Goal: Task Accomplishment & Management: Use online tool/utility

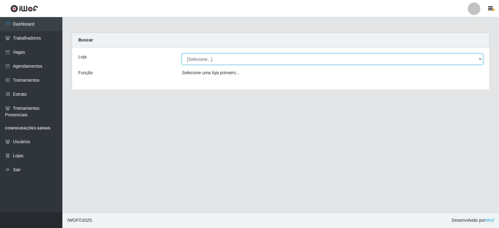
click at [201, 58] on select "[Selecione...] SuperFácil Atacado - Vale do Sol" at bounding box center [332, 59] width 301 height 11
select select "502"
click at [182, 54] on select "[Selecione...] SuperFácil Atacado - Vale do Sol" at bounding box center [332, 59] width 301 height 11
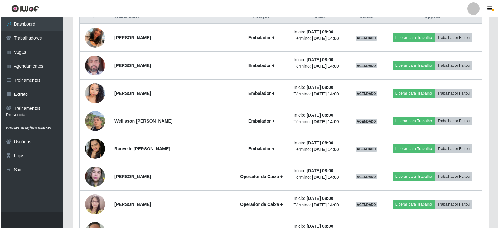
scroll to position [218, 0]
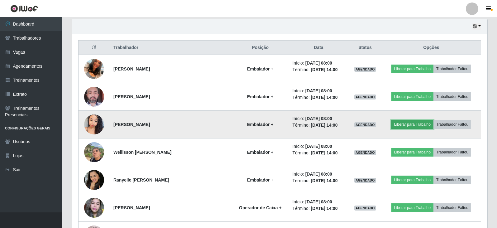
click at [405, 123] on button "Liberar para Trabalho" at bounding box center [413, 124] width 42 height 9
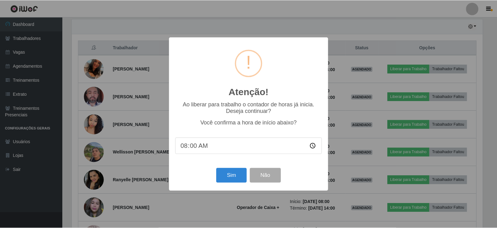
scroll to position [129, 413]
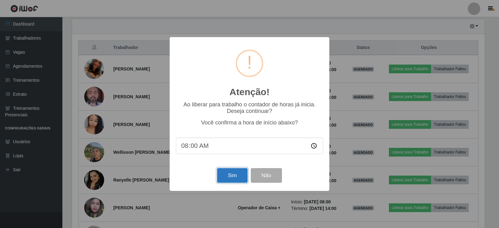
click at [234, 177] on button "Sim" at bounding box center [232, 175] width 30 height 15
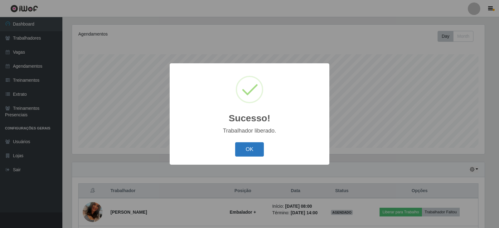
click at [251, 149] on button "OK" at bounding box center [249, 149] width 29 height 15
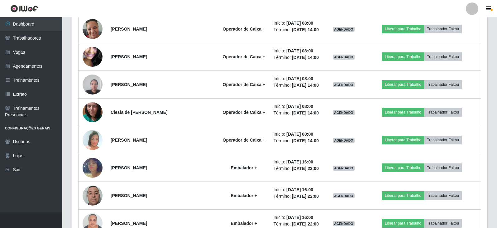
scroll to position [468, 0]
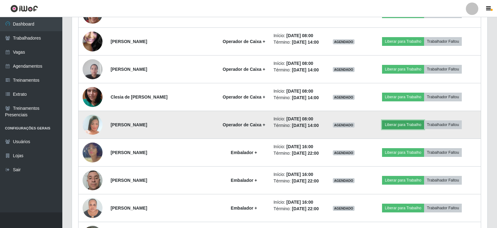
click at [398, 126] on button "Liberar para Trabalho" at bounding box center [403, 124] width 42 height 9
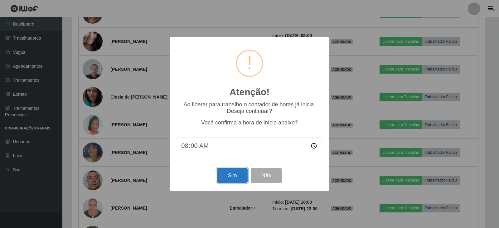
click at [230, 178] on button "Sim" at bounding box center [232, 175] width 30 height 15
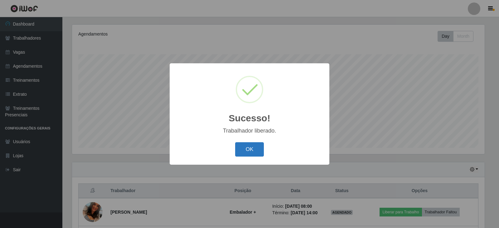
click at [250, 151] on button "OK" at bounding box center [249, 149] width 29 height 15
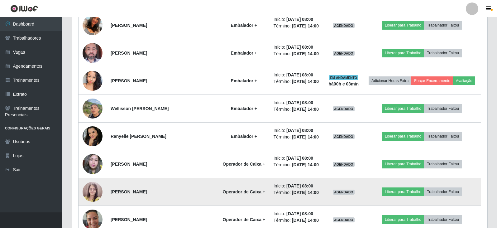
scroll to position [262, 0]
click at [413, 192] on button "Liberar para Trabalho" at bounding box center [403, 191] width 42 height 9
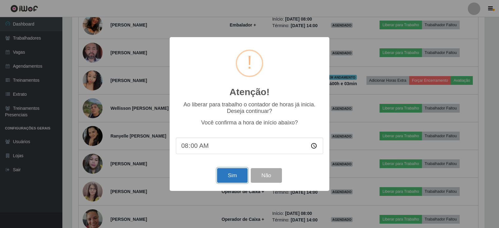
click at [235, 181] on button "Sim" at bounding box center [232, 175] width 30 height 15
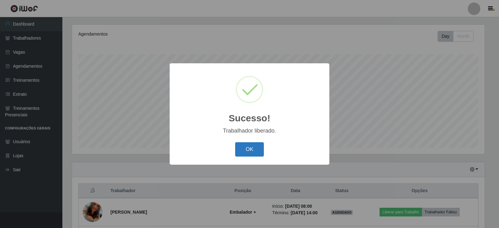
click at [242, 145] on button "OK" at bounding box center [249, 149] width 29 height 15
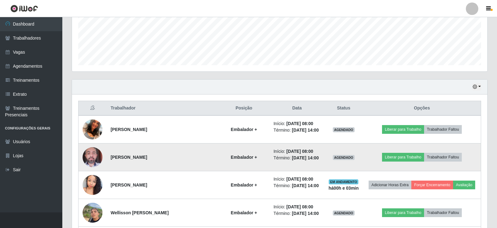
scroll to position [169, 0]
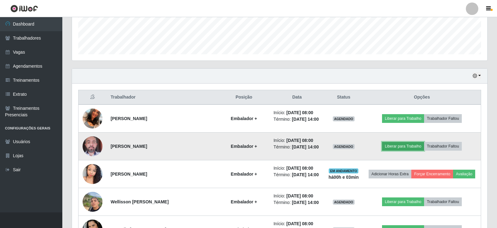
click at [402, 145] on button "Liberar para Trabalho" at bounding box center [403, 146] width 42 height 9
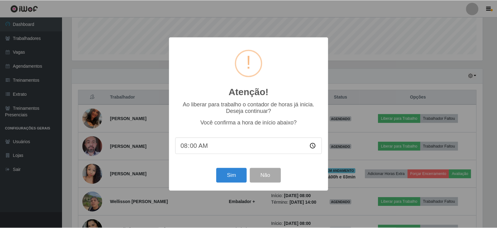
scroll to position [129, 413]
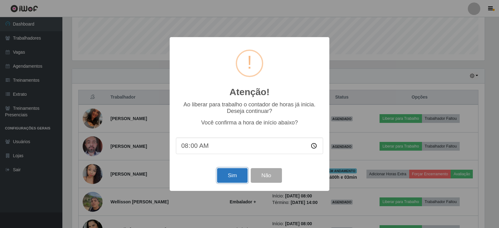
click at [235, 178] on button "Sim" at bounding box center [232, 175] width 30 height 15
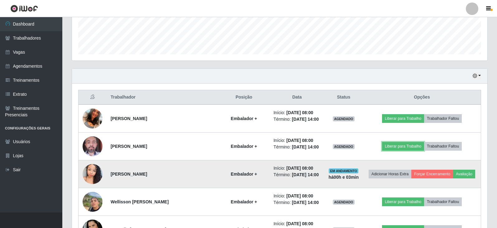
scroll to position [0, 0]
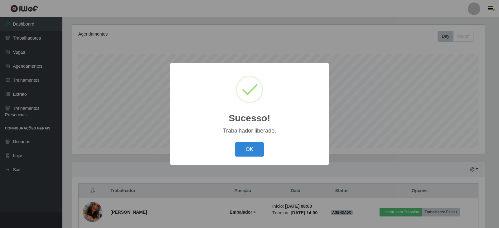
click at [244, 142] on div "OK Cancel" at bounding box center [249, 149] width 147 height 18
click at [246, 149] on button "OK" at bounding box center [249, 149] width 29 height 15
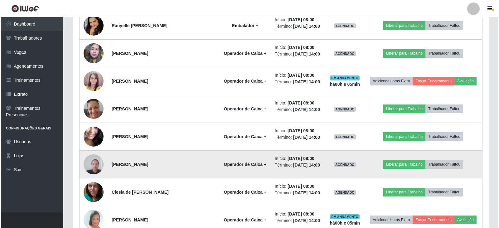
scroll to position [387, 0]
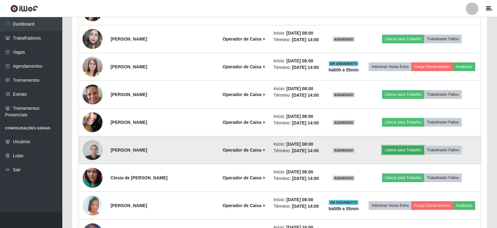
click at [395, 151] on button "Liberar para Trabalho" at bounding box center [403, 150] width 42 height 9
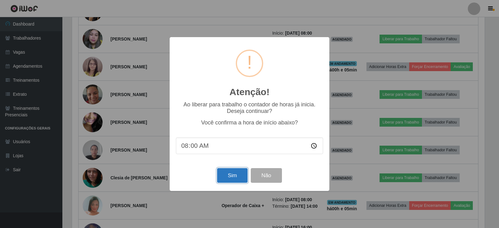
click at [229, 179] on button "Sim" at bounding box center [232, 175] width 30 height 15
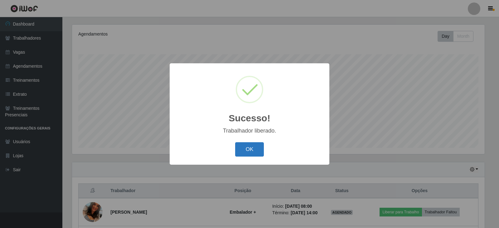
click at [253, 153] on button "OK" at bounding box center [249, 149] width 29 height 15
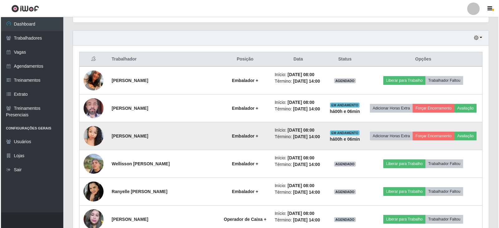
scroll to position [169, 0]
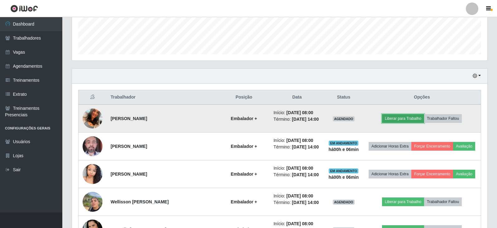
click at [402, 118] on button "Liberar para Trabalho" at bounding box center [403, 118] width 42 height 9
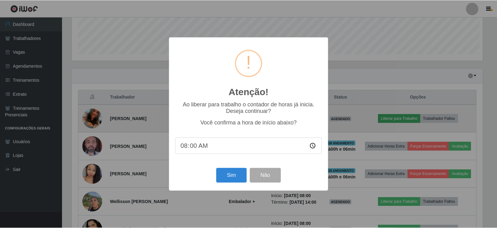
scroll to position [129, 413]
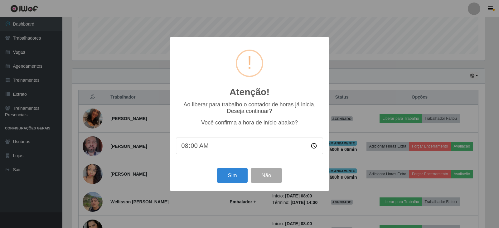
click at [194, 148] on input "08:00" at bounding box center [249, 146] width 147 height 17
type input "08:41"
type input "08:00"
click at [235, 173] on button "Sim" at bounding box center [232, 175] width 30 height 15
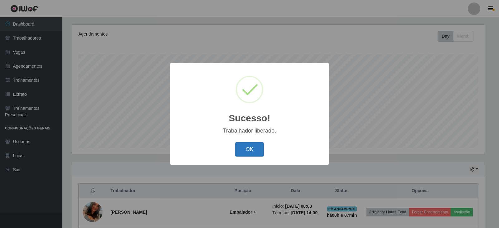
click at [248, 146] on button "OK" at bounding box center [249, 149] width 29 height 15
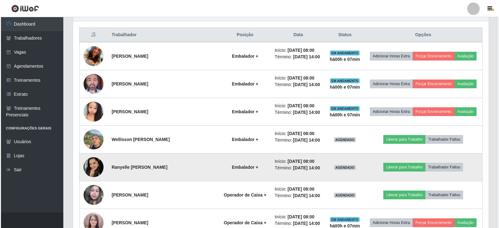
scroll to position [262, 0]
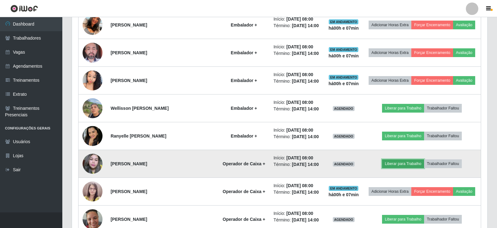
click at [400, 161] on button "Liberar para Trabalho" at bounding box center [403, 163] width 42 height 9
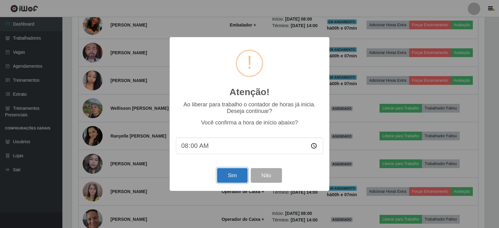
click at [230, 174] on button "Sim" at bounding box center [232, 175] width 30 height 15
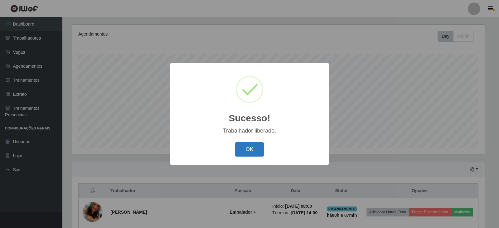
click at [241, 150] on button "OK" at bounding box center [249, 149] width 29 height 15
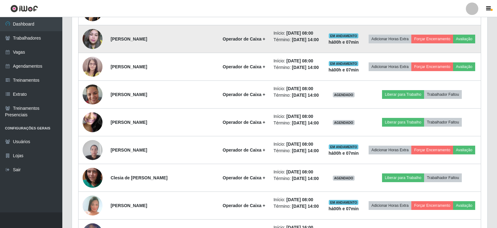
scroll to position [418, 0]
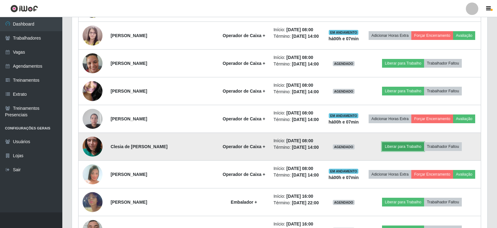
click at [409, 147] on button "Liberar para Trabalho" at bounding box center [403, 146] width 42 height 9
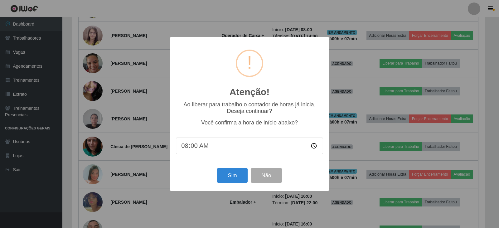
click at [192, 147] on input "08:00" at bounding box center [249, 146] width 147 height 17
type input "08:05"
click at [233, 177] on button "Sim" at bounding box center [232, 175] width 30 height 15
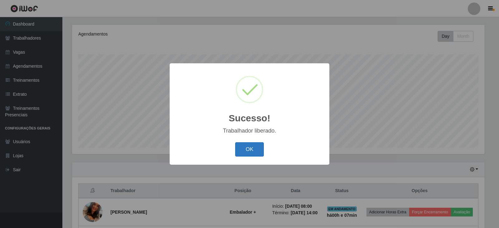
click at [236, 150] on button "OK" at bounding box center [249, 149] width 29 height 15
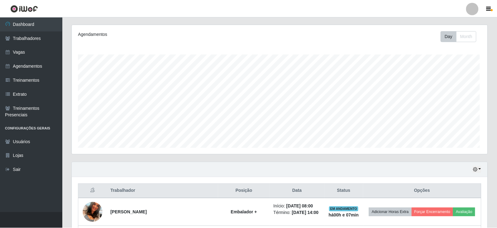
scroll to position [117, 0]
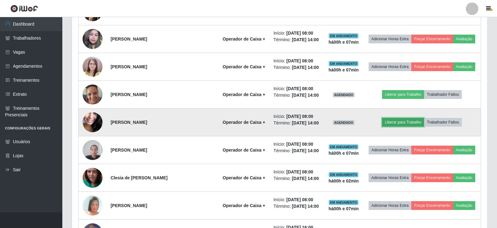
click at [398, 123] on button "Liberar para Trabalho" at bounding box center [403, 122] width 42 height 9
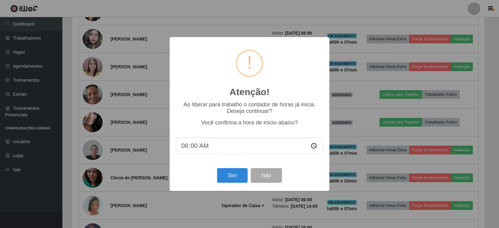
click at [193, 148] on input "08:00" at bounding box center [249, 146] width 147 height 17
type input "08:05"
click at [232, 175] on button "Sim" at bounding box center [232, 175] width 30 height 15
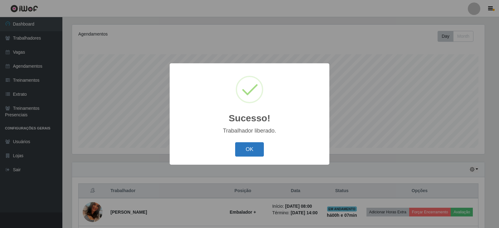
click at [254, 144] on button "OK" at bounding box center [249, 149] width 29 height 15
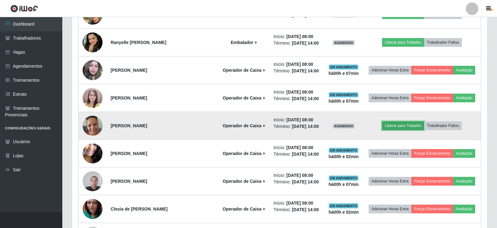
click at [401, 125] on button "Liberar para Trabalho" at bounding box center [403, 125] width 42 height 9
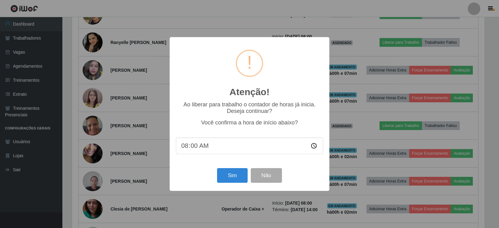
click at [195, 149] on input "08:00" at bounding box center [249, 146] width 147 height 17
type input "08:05"
click at [228, 173] on button "Sim" at bounding box center [232, 175] width 30 height 15
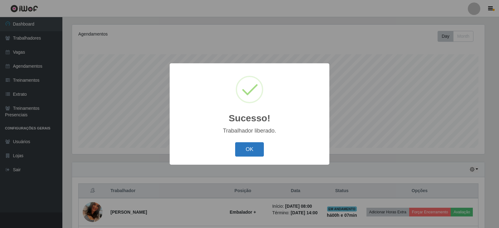
click at [248, 146] on button "OK" at bounding box center [249, 149] width 29 height 15
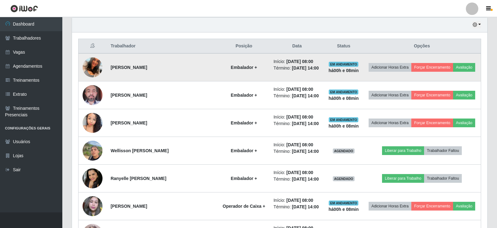
scroll to position [231, 0]
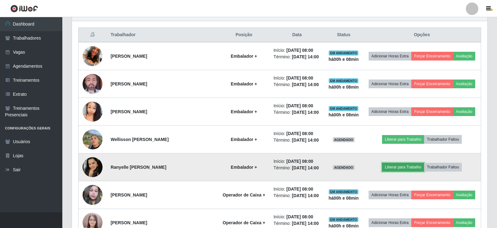
click at [399, 167] on button "Liberar para Trabalho" at bounding box center [403, 167] width 42 height 9
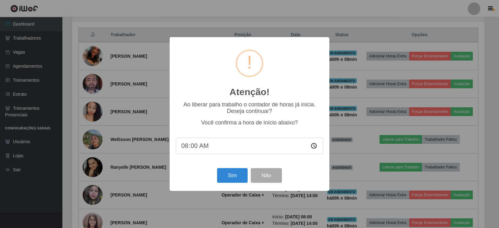
click at [196, 147] on input "08:00" at bounding box center [249, 146] width 147 height 17
type input "08:05"
click at [230, 180] on button "Sim" at bounding box center [232, 175] width 30 height 15
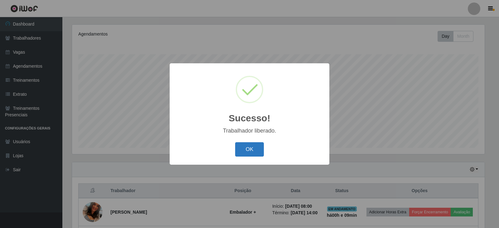
click at [245, 149] on button "OK" at bounding box center [249, 149] width 29 height 15
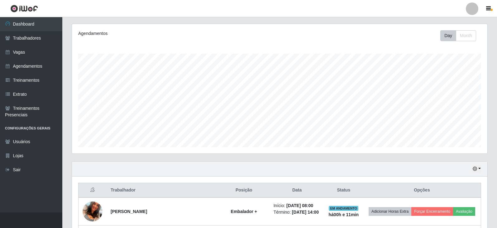
scroll to position [75, 0]
click at [488, 10] on icon "button" at bounding box center [488, 9] width 5 height 6
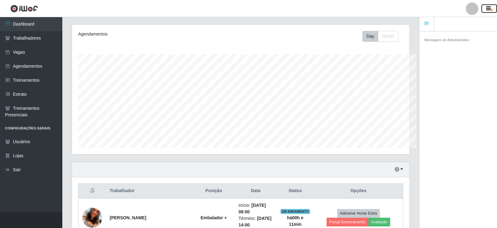
scroll to position [311726, 311518]
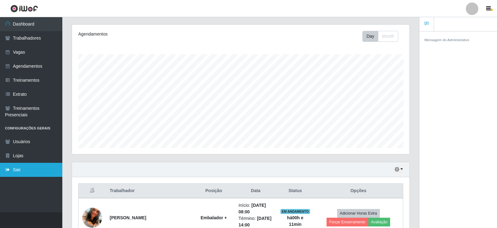
click at [26, 167] on link "Sair" at bounding box center [31, 170] width 62 height 14
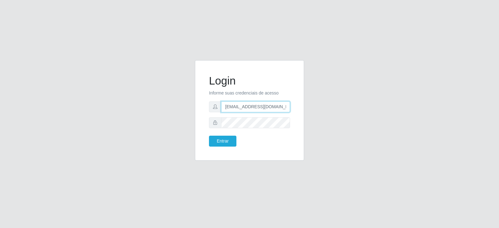
scroll to position [0, 7]
drag, startPoint x: 225, startPoint y: 104, endPoint x: 316, endPoint y: 111, distance: 91.3
click at [316, 111] on div "Login Informe suas credenciais de acesso [EMAIL_ADDRESS][DOMAIN_NAME] Entrar" at bounding box center [250, 114] width 356 height 108
click at [114, 55] on div "Login Informe suas credenciais de acesso [EMAIL_ADDRESS][DOMAIN_NAME] Entrar" at bounding box center [249, 114] width 499 height 228
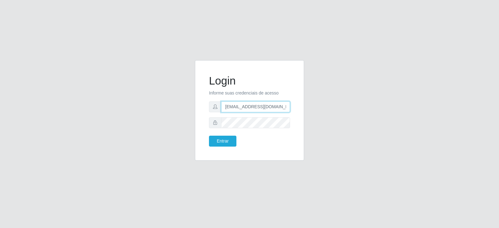
click at [225, 107] on input "[EMAIL_ADDRESS][DOMAIN_NAME]" at bounding box center [255, 106] width 69 height 11
click at [123, 102] on div "Login Informe suas credenciais de acesso [EMAIL_ADDRESS][DOMAIN_NAME] Entrar" at bounding box center [250, 114] width 356 height 108
drag, startPoint x: 225, startPoint y: 106, endPoint x: 316, endPoint y: 110, distance: 91.1
click at [316, 110] on div "Login Informe suas credenciais de acesso [EMAIL_ADDRESS][DOMAIN_NAME] Entrar" at bounding box center [250, 114] width 356 height 108
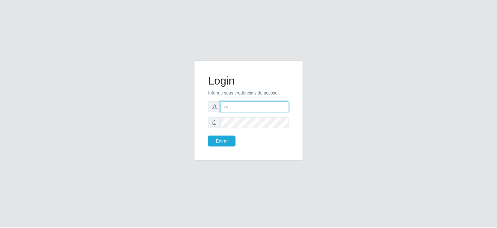
scroll to position [0, 0]
type input "[EMAIL_ADDRESS][DOMAIN_NAME]"
click at [210, 122] on div at bounding box center [249, 122] width 81 height 11
click at [225, 136] on button "Entrar" at bounding box center [222, 141] width 27 height 11
click at [224, 144] on button "Entrar" at bounding box center [222, 141] width 27 height 11
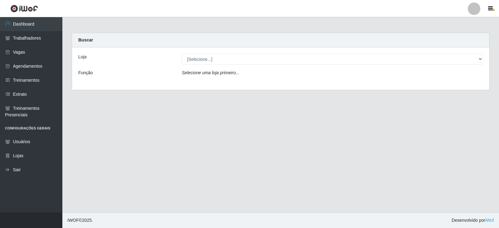
click at [83, 27] on main "Carregando... Buscar Loja [Selecione...] SuperFácil Atacado - Vale do Sol Funçã…" at bounding box center [280, 114] width 437 height 195
click at [206, 50] on div "Loja [Selecione...] SuperFácil Atacado - Vale do Sol Função Selecione uma loja …" at bounding box center [280, 68] width 417 height 42
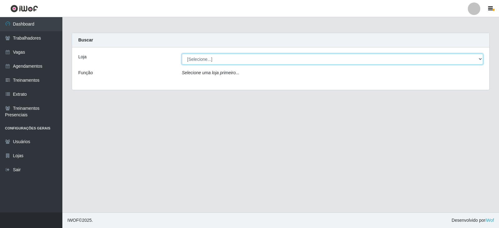
click at [206, 55] on select "[Selecione...] SuperFácil Atacado - Vale do Sol" at bounding box center [332, 59] width 301 height 11
select select "502"
click at [182, 54] on select "[Selecione...] SuperFácil Atacado - Vale do Sol" at bounding box center [332, 59] width 301 height 11
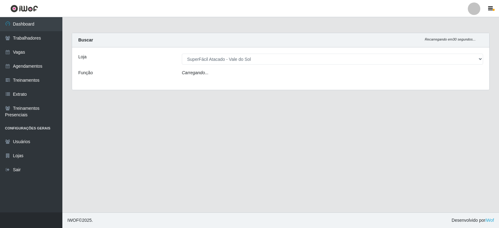
click at [170, 103] on main "Carregando... Buscar Recarregando em 30 segundos... Loja [Selecione...] SuperFá…" at bounding box center [280, 114] width 437 height 195
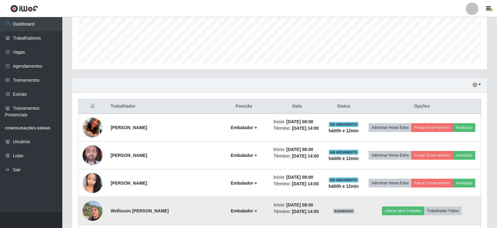
scroll to position [62, 0]
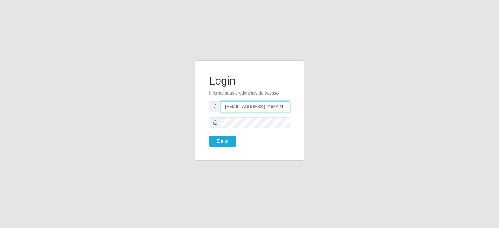
scroll to position [0, 7]
drag, startPoint x: 226, startPoint y: 107, endPoint x: 293, endPoint y: 102, distance: 67.2
click at [293, 102] on div "Login Informe suas credenciais de acesso [EMAIL_ADDRESS][DOMAIN_NAME] Entrar" at bounding box center [250, 110] width 94 height 85
type input "[EMAIL_ADDRESS][DOMAIN_NAME]"
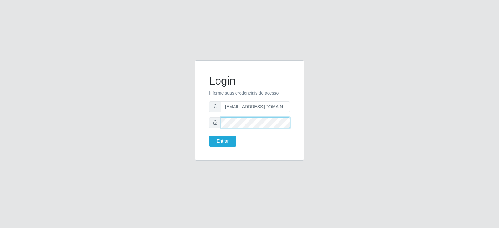
click at [200, 125] on div "Login Informe suas credenciais de acesso nicolly95martins@hotmail.com Entrar" at bounding box center [249, 110] width 109 height 100
click at [221, 139] on button "Entrar" at bounding box center [222, 141] width 27 height 11
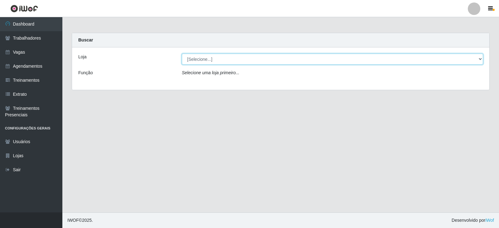
click at [216, 61] on select "[Selecione...] SuperFácil Atacado - Vale do Sol" at bounding box center [332, 59] width 301 height 11
select select "502"
click at [182, 54] on select "[Selecione...] SuperFácil Atacado - Vale do Sol" at bounding box center [332, 59] width 301 height 11
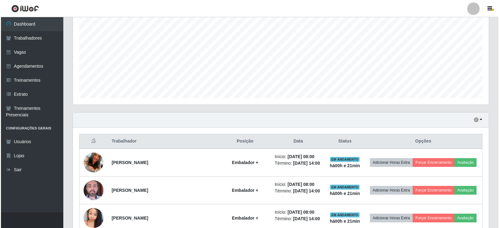
scroll to position [249, 0]
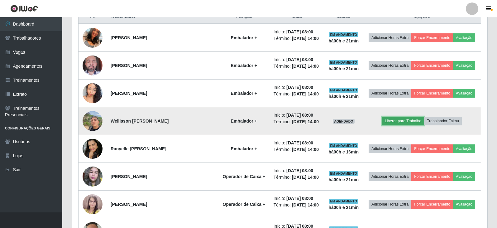
click at [394, 121] on button "Liberar para Trabalho" at bounding box center [403, 121] width 42 height 9
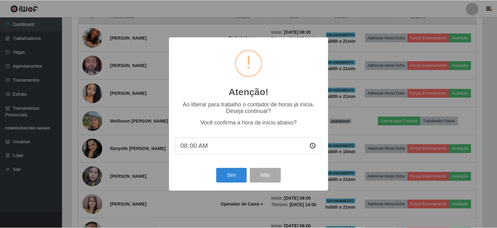
scroll to position [129, 413]
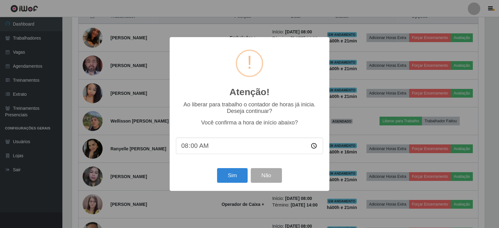
click at [196, 146] on input "08:00" at bounding box center [249, 146] width 147 height 17
type input "08:20"
click at [238, 179] on button "Sim" at bounding box center [232, 175] width 30 height 15
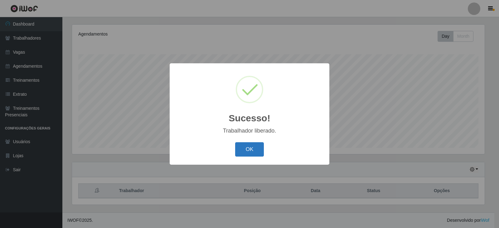
click at [249, 152] on button "OK" at bounding box center [249, 149] width 29 height 15
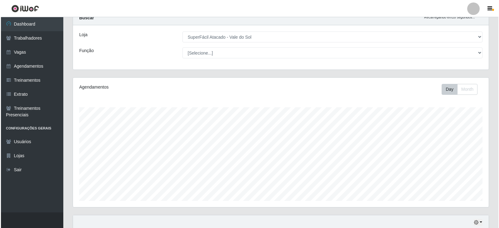
scroll to position [0, 0]
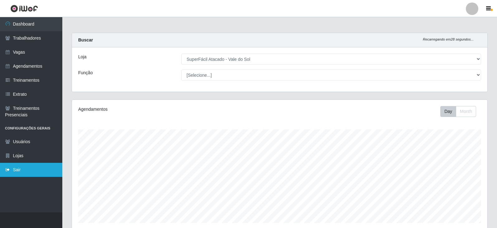
click at [10, 172] on link "Sair" at bounding box center [31, 170] width 62 height 14
